Goal: Transaction & Acquisition: Obtain resource

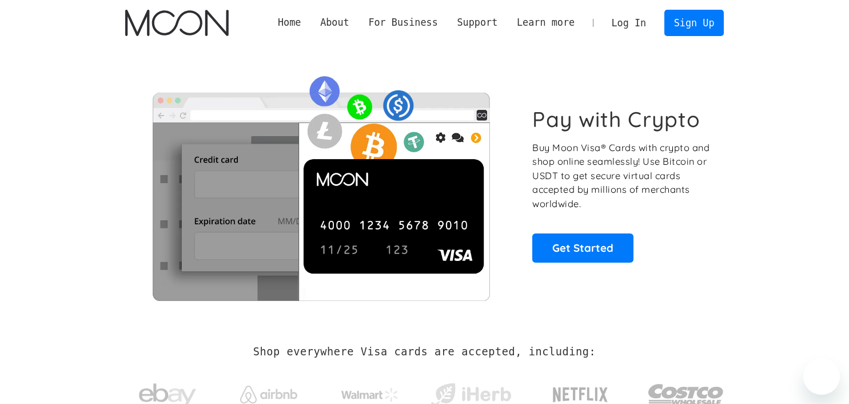
click at [634, 32] on link "Log In" at bounding box center [629, 22] width 54 height 25
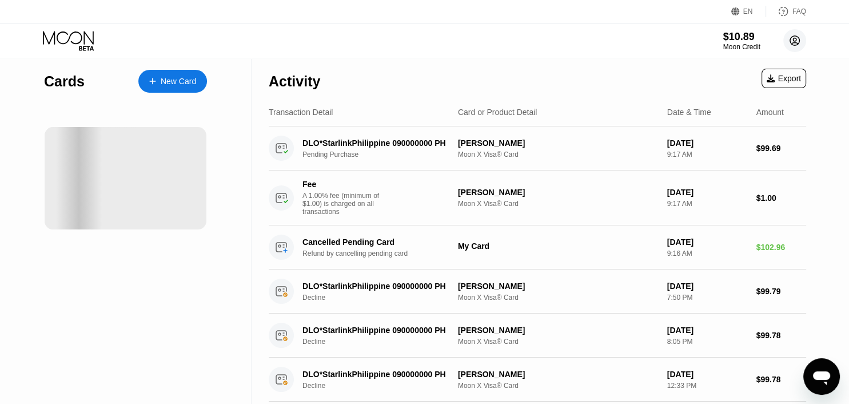
click at [793, 45] on icon at bounding box center [796, 41] width 10 height 10
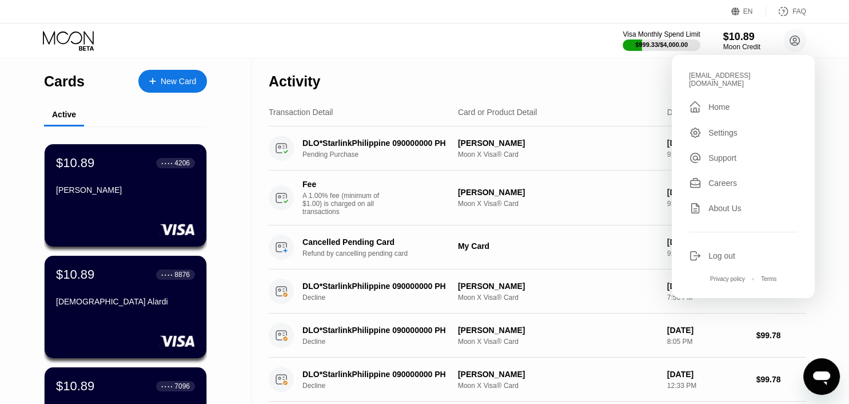
click at [550, 50] on div "Visa Monthly Spend Limit $999.33 / $4,000.00 $10.89 Moon Credit zho@erkarmoe.or…" at bounding box center [424, 40] width 849 height 34
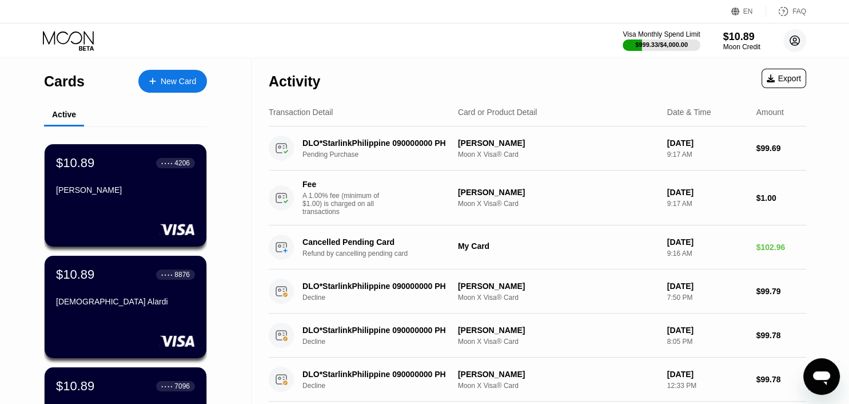
click at [793, 45] on icon at bounding box center [796, 41] width 10 height 10
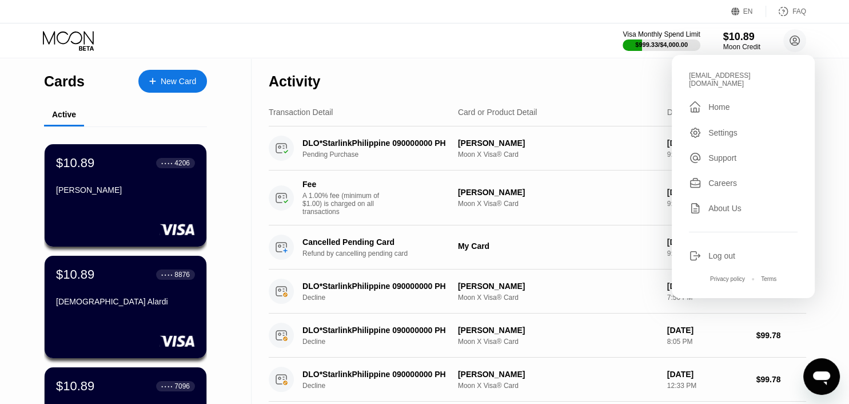
click at [520, 23] on div "Visa Monthly Spend Limit $999.33 / $4,000.00 $10.89 Moon Credit zho@erkarmoe.or…" at bounding box center [424, 40] width 849 height 34
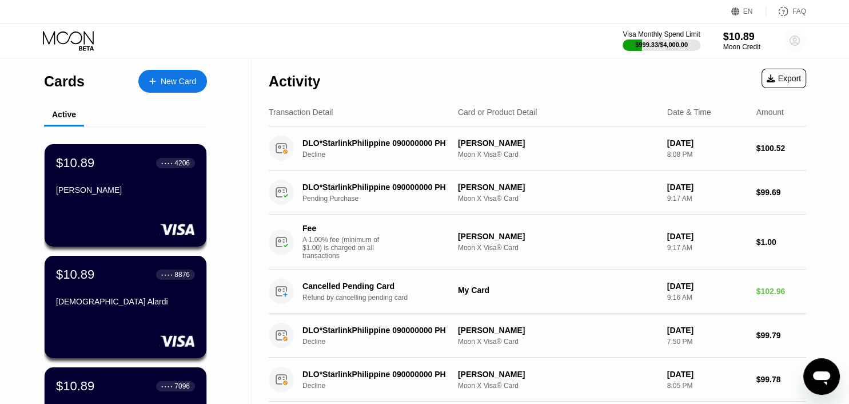
click at [791, 39] on circle at bounding box center [795, 40] width 23 height 23
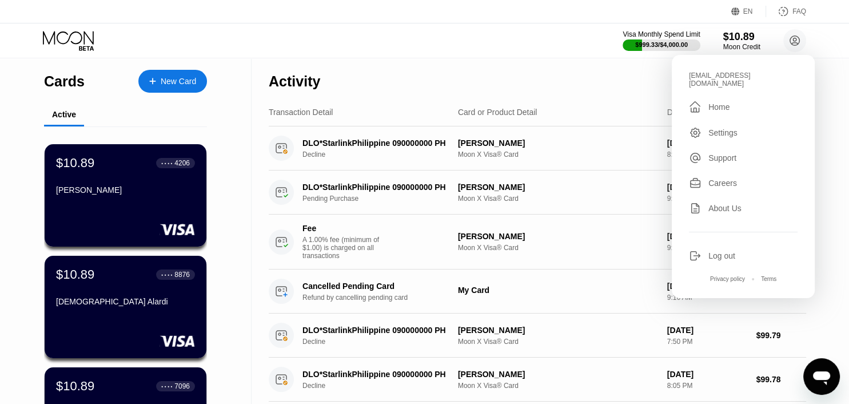
click at [550, 45] on div "Visa Monthly Spend Limit $999.33 / $4,000.00 $10.89 Moon Credit zho@erkarmoe.or…" at bounding box center [424, 40] width 849 height 34
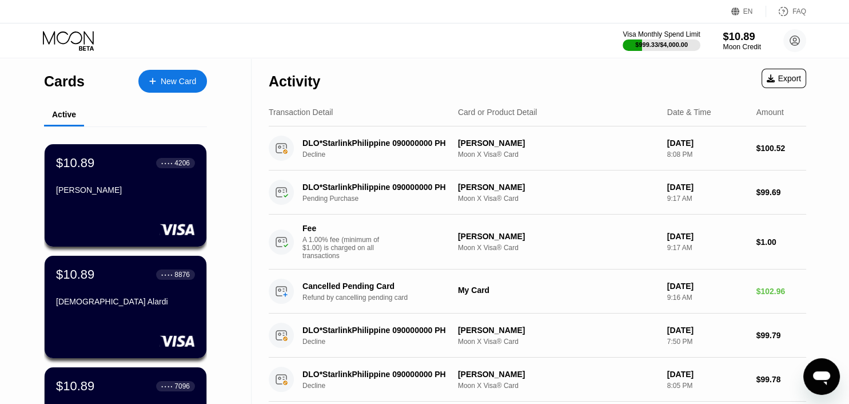
click at [738, 46] on div "Moon Credit" at bounding box center [742, 47] width 38 height 8
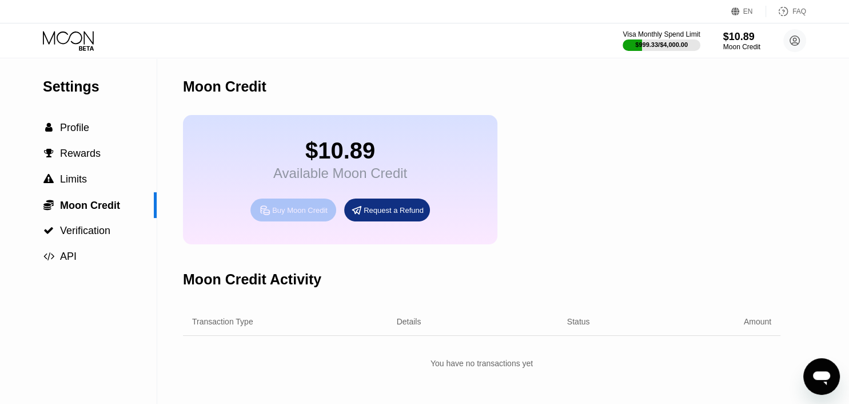
click at [312, 215] on div "Buy Moon Credit" at bounding box center [299, 210] width 55 height 10
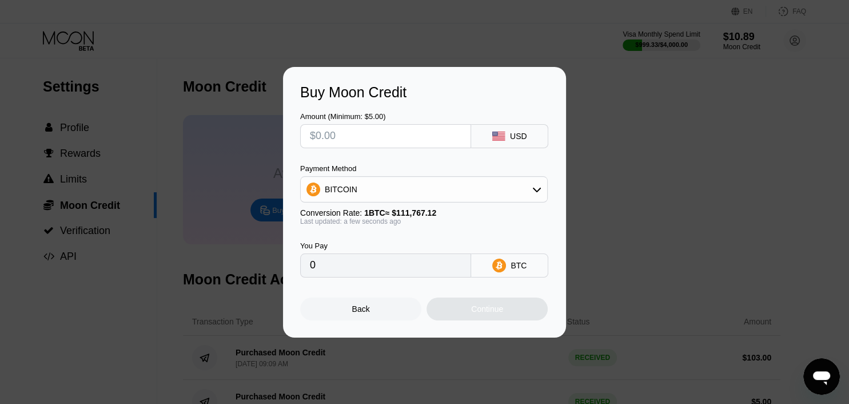
click at [336, 200] on div "BITCOIN" at bounding box center [424, 189] width 247 height 23
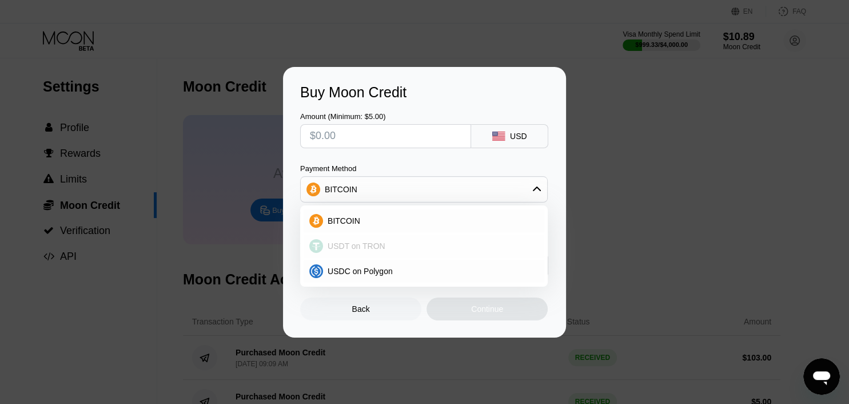
click at [340, 248] on span "USDT on TRON" at bounding box center [357, 245] width 58 height 9
type input "0.00"
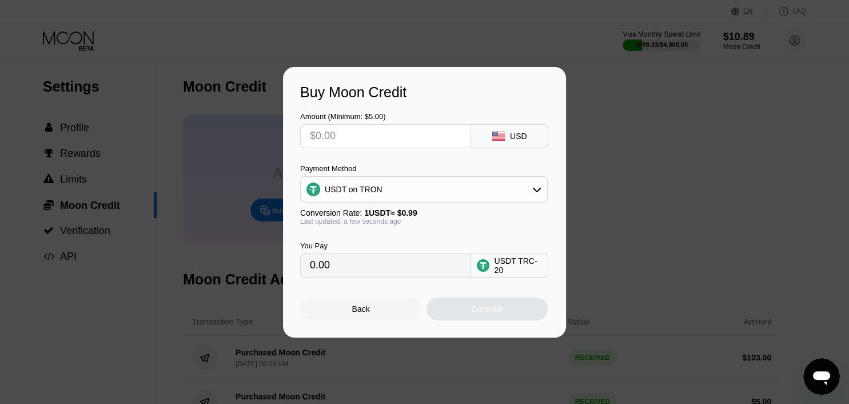
click at [343, 139] on input "text" at bounding box center [386, 136] width 152 height 23
type input "$95"
type input "95.96"
type input "$95"
click at [458, 312] on div "Continue" at bounding box center [487, 308] width 121 height 23
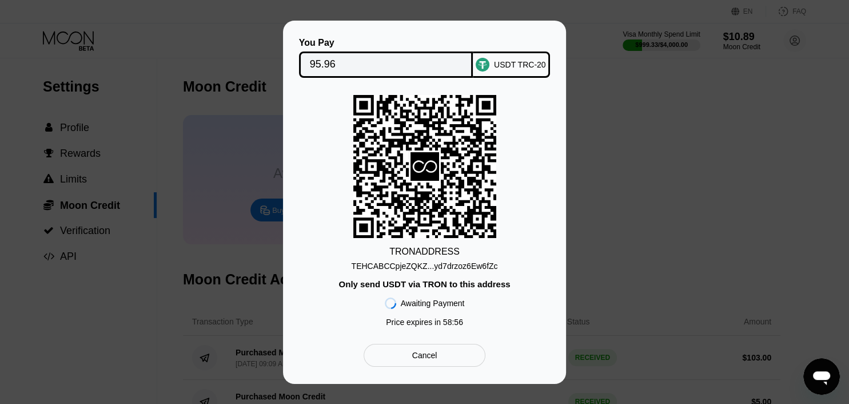
click at [456, 268] on div "TEHCABCCpjeZQKZ...yd7drzoz6Ew6fZc" at bounding box center [425, 265] width 146 height 9
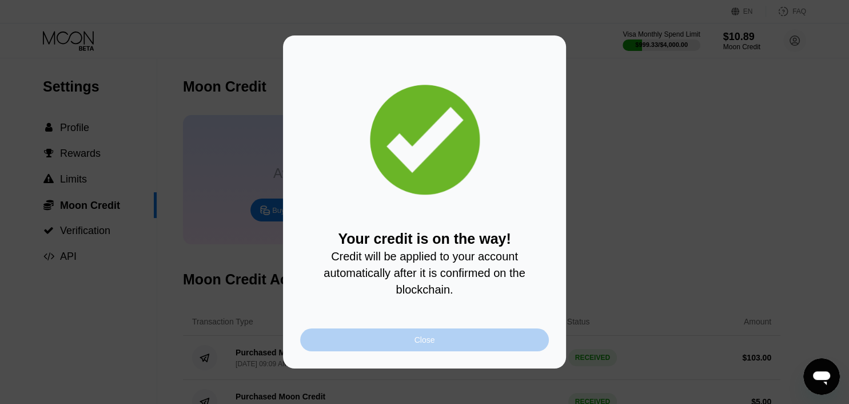
click at [437, 351] on div "Close" at bounding box center [424, 339] width 249 height 23
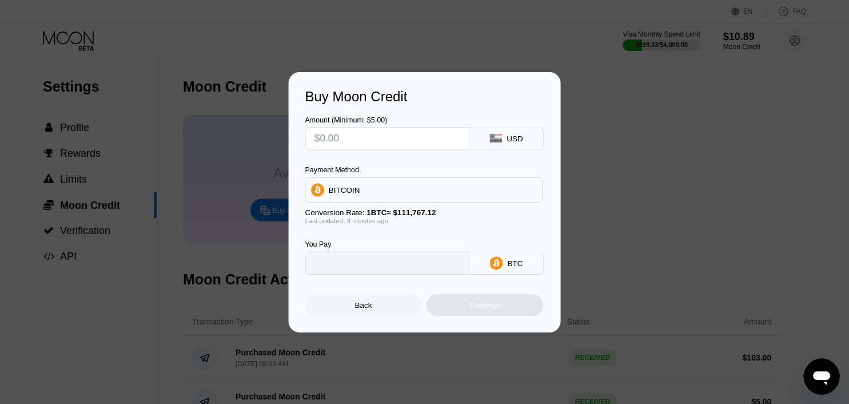
type input "0"
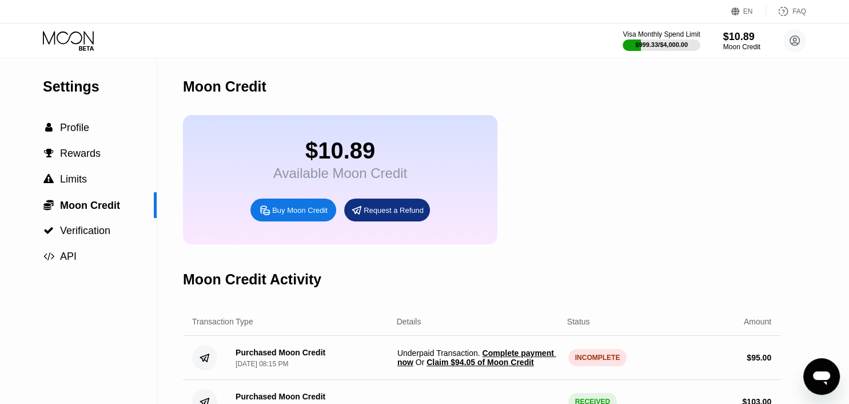
click at [486, 367] on span "Claim $94.05 of Moon Credit" at bounding box center [480, 362] width 107 height 9
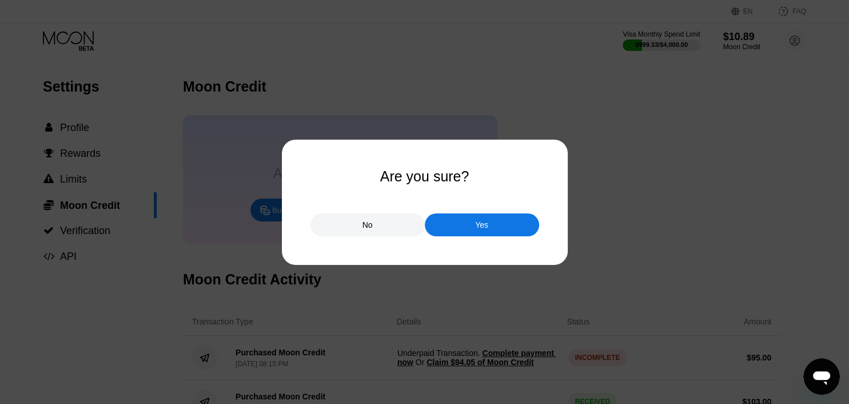
click at [503, 229] on div "Yes" at bounding box center [482, 224] width 114 height 23
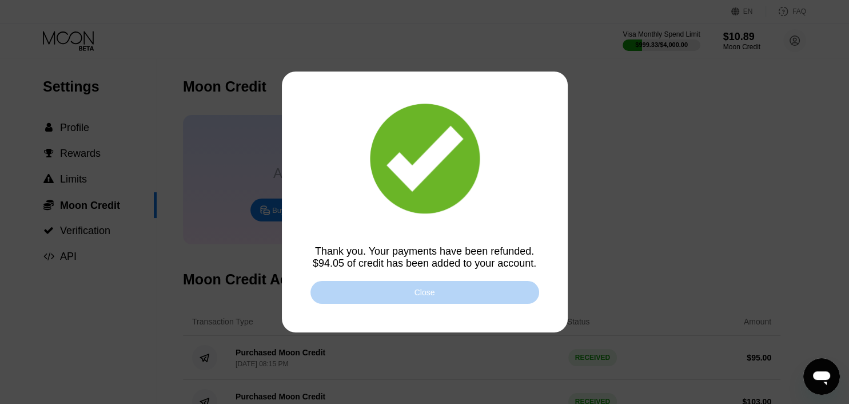
click at [461, 294] on div "Close" at bounding box center [425, 292] width 229 height 23
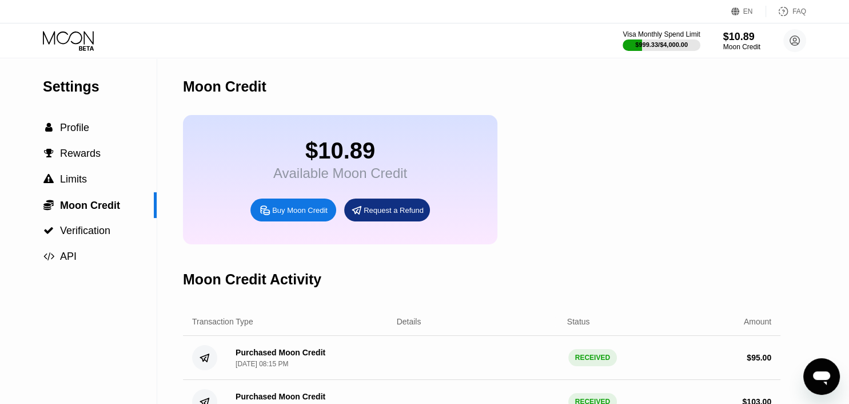
click at [83, 42] on icon at bounding box center [69, 41] width 53 height 20
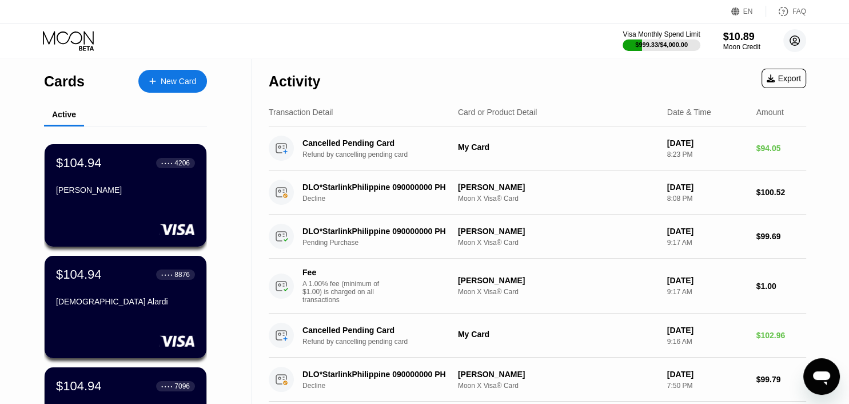
click at [797, 43] on circle at bounding box center [795, 40] width 23 height 23
